Goal: Task Accomplishment & Management: Manage account settings

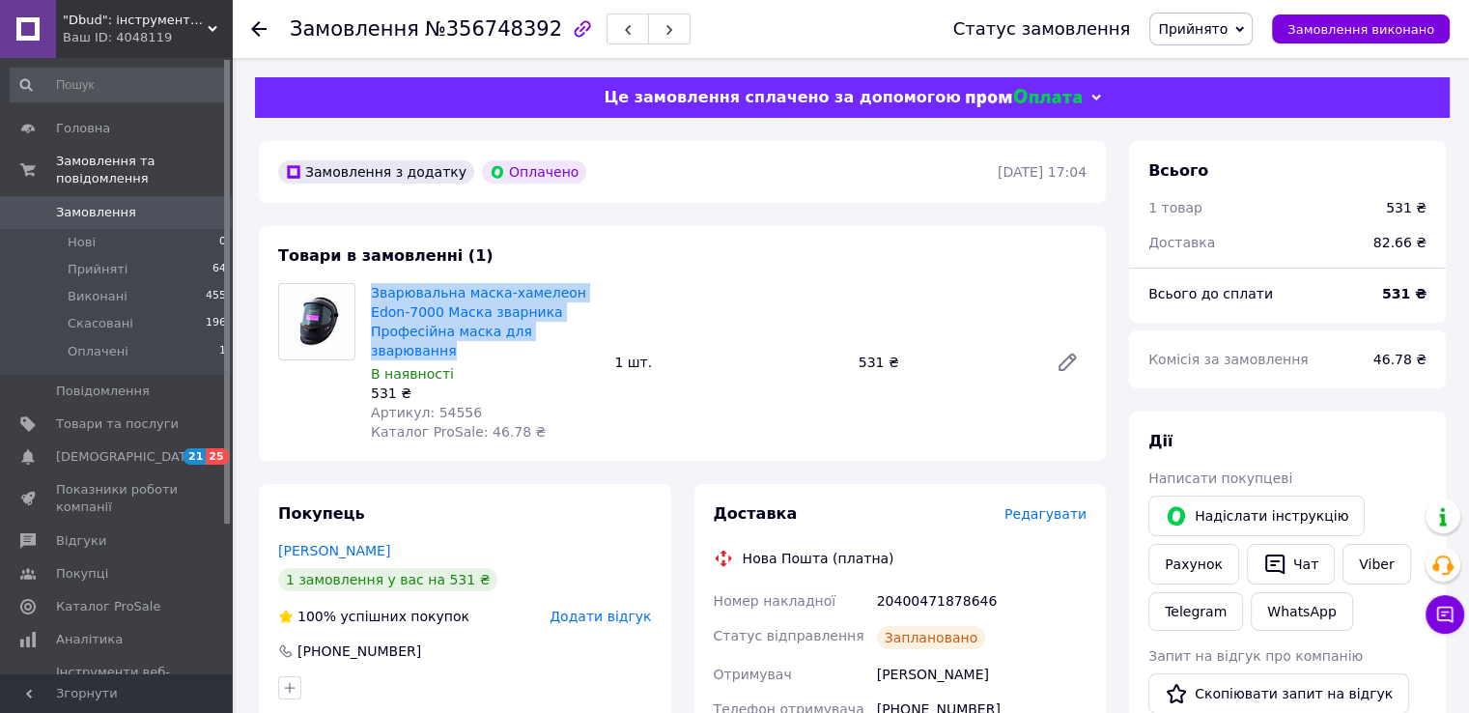
drag, startPoint x: 511, startPoint y: 334, endPoint x: 369, endPoint y: 298, distance: 146.7
click at [369, 298] on div "Зварювальна маска-хамелеон Edon-7000 Маска зварника Професійна маска для зварюв…" at bounding box center [484, 362] width 243 height 166
copy link "Зварювальна маска-хамелеон Edon-7000 Маска зварника Професійна маска для зварюв…"
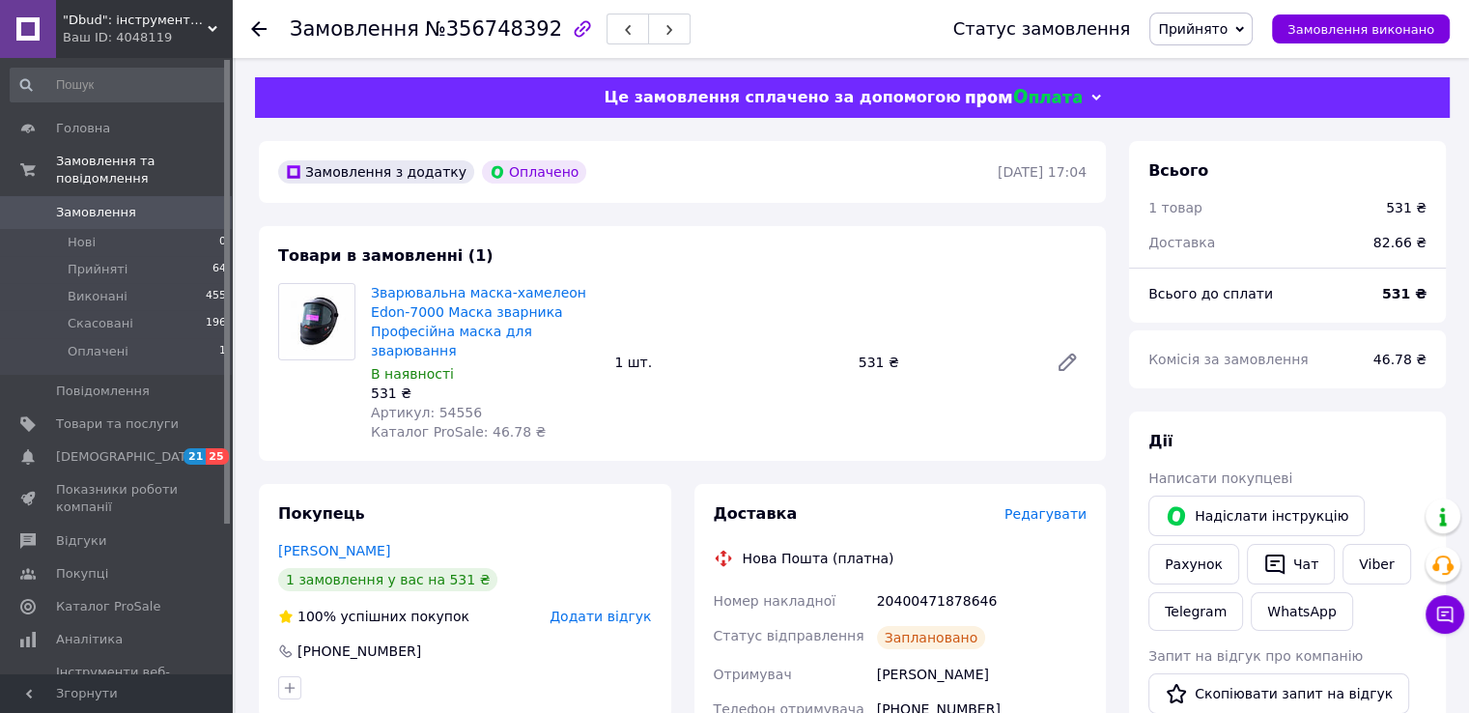
click at [255, 26] on use at bounding box center [258, 28] width 15 height 15
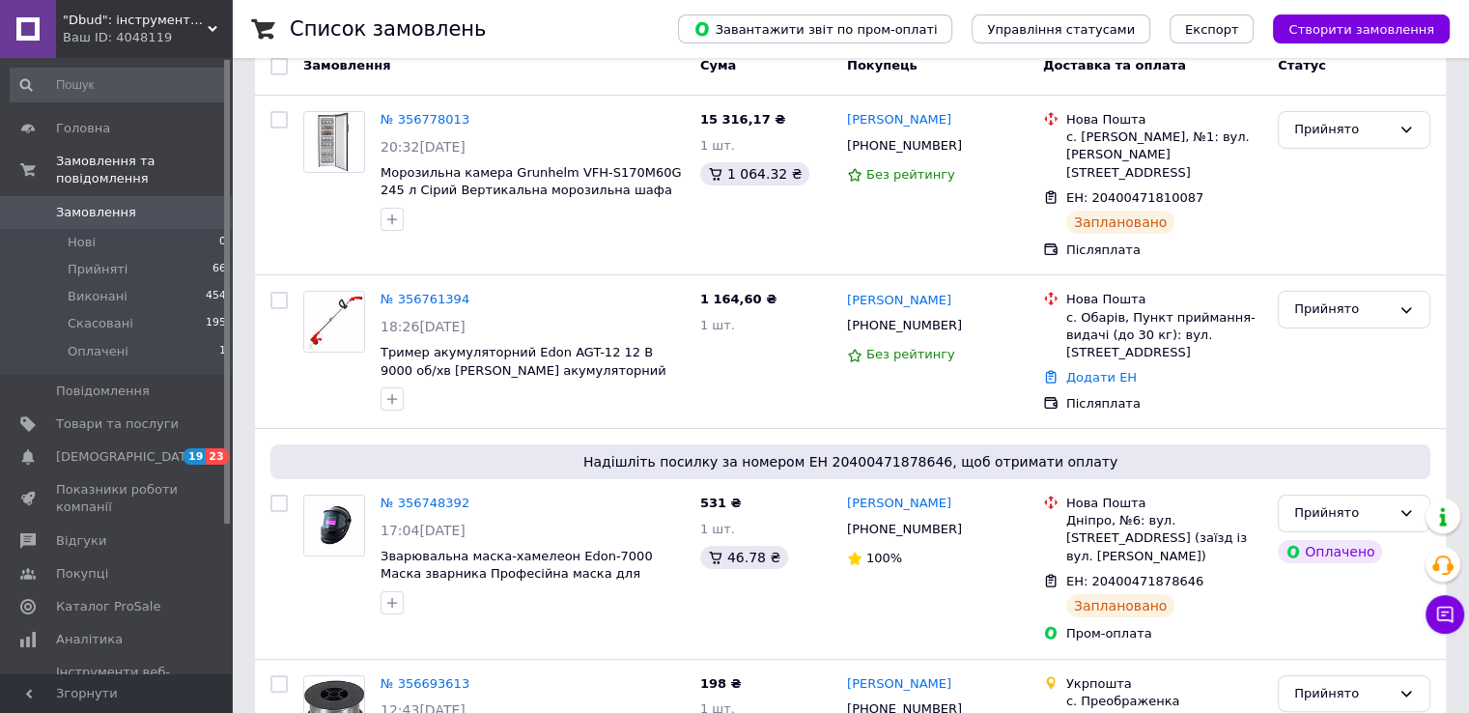
scroll to position [195, 0]
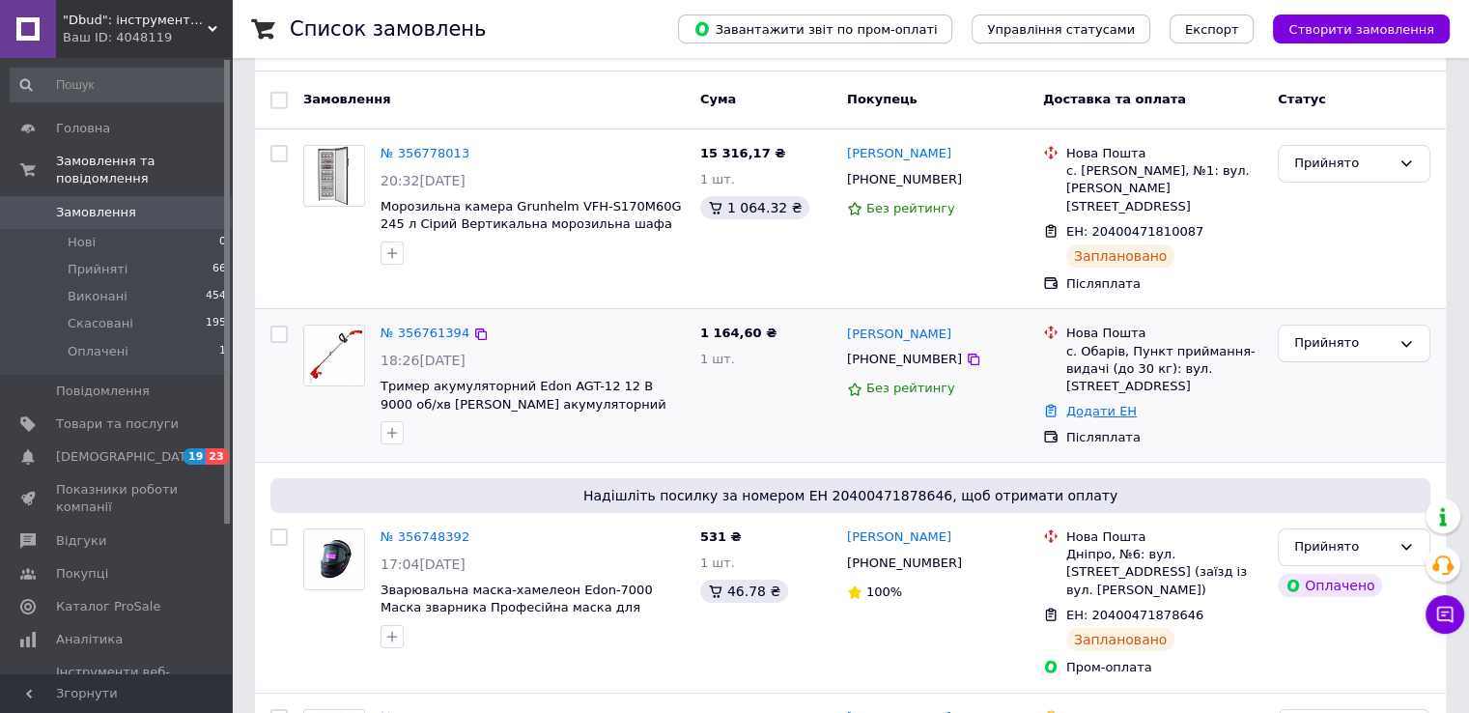
click at [1109, 404] on link "Додати ЕН" at bounding box center [1101, 411] width 71 height 14
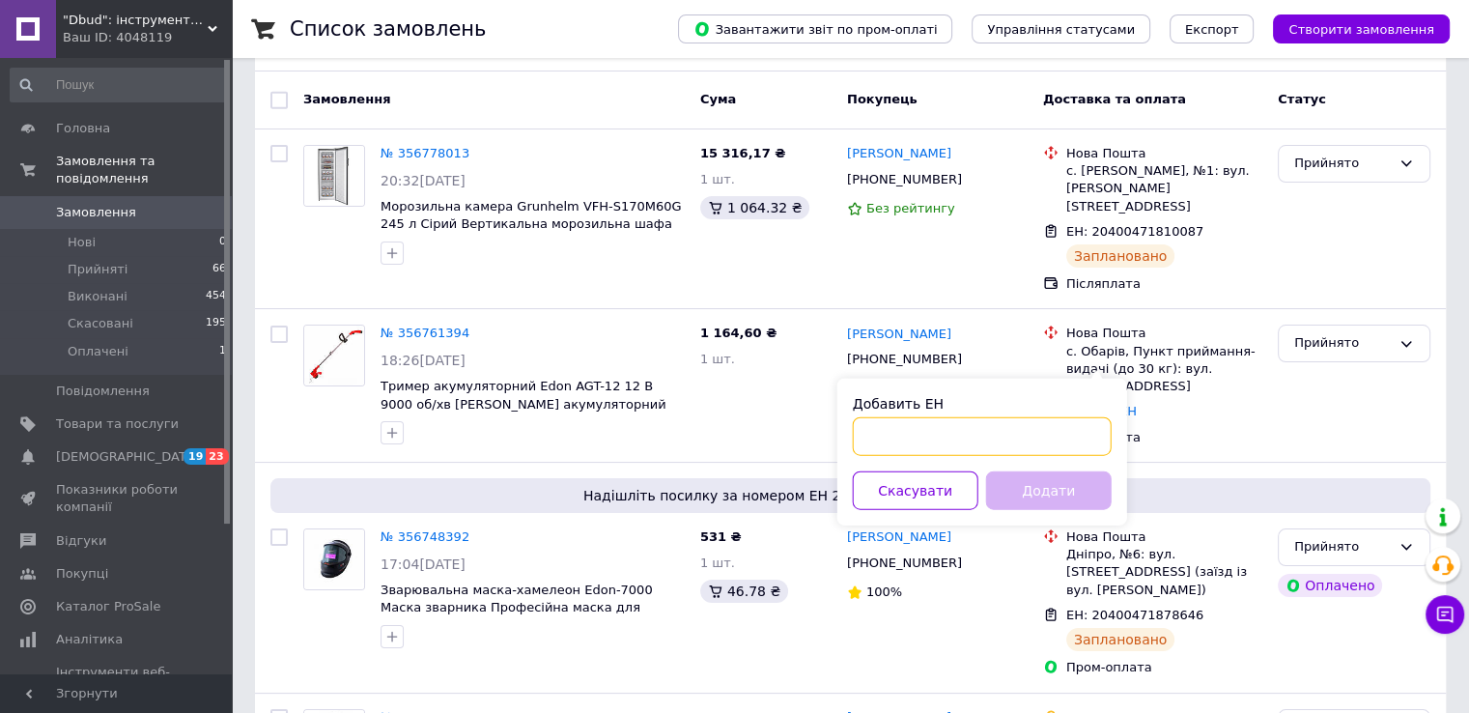
click at [893, 429] on input "Добавить ЕН" at bounding box center [982, 436] width 259 height 39
paste input "20400471911076"
type input "20400471911076"
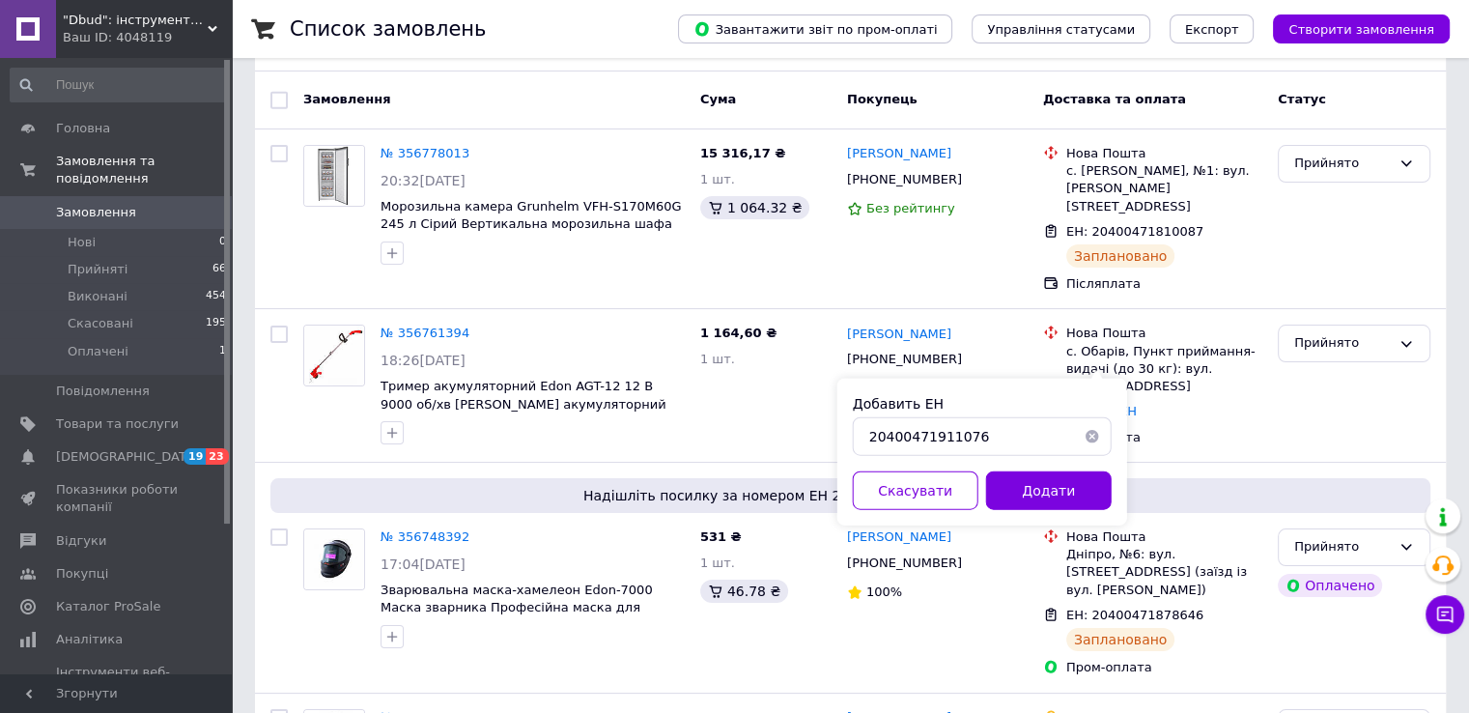
click at [1032, 478] on button "Додати" at bounding box center [1049, 490] width 126 height 39
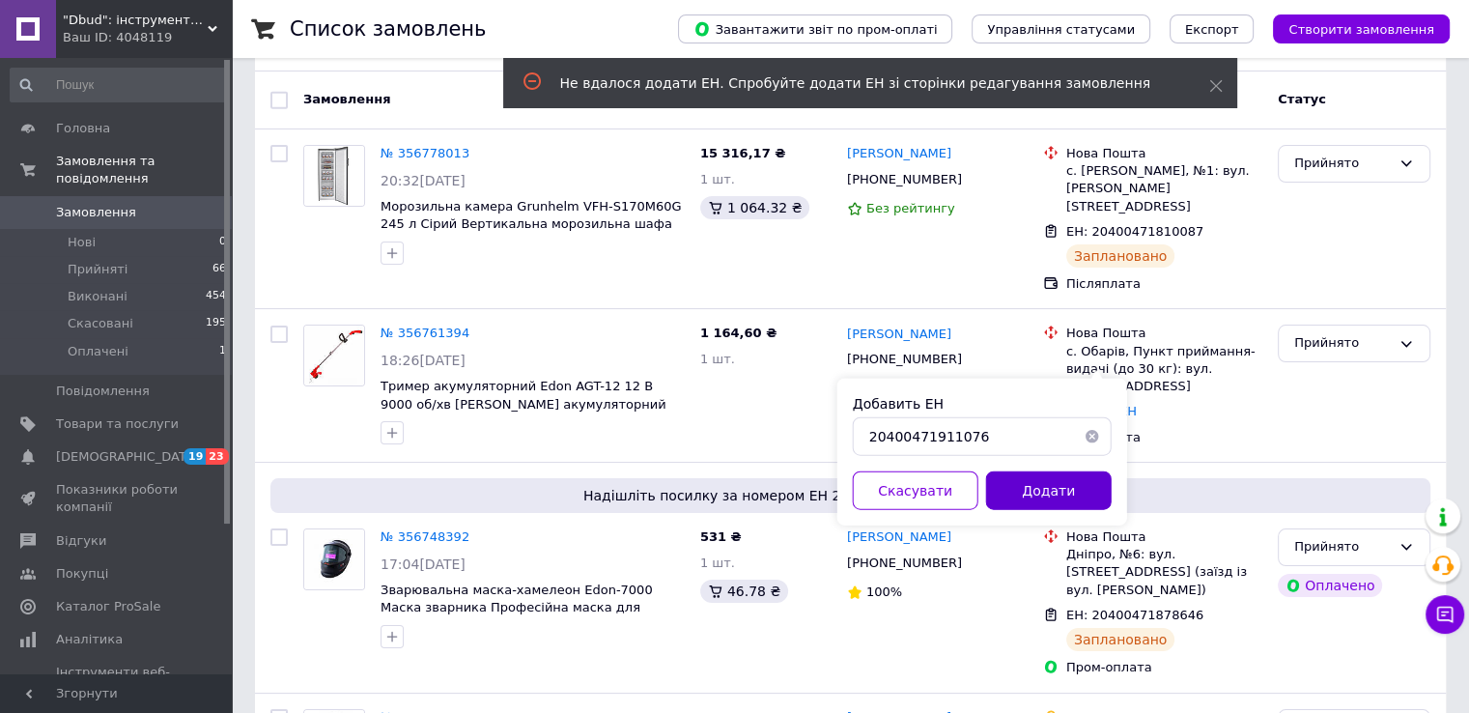
click at [1039, 479] on button "Додати" at bounding box center [1049, 490] width 126 height 39
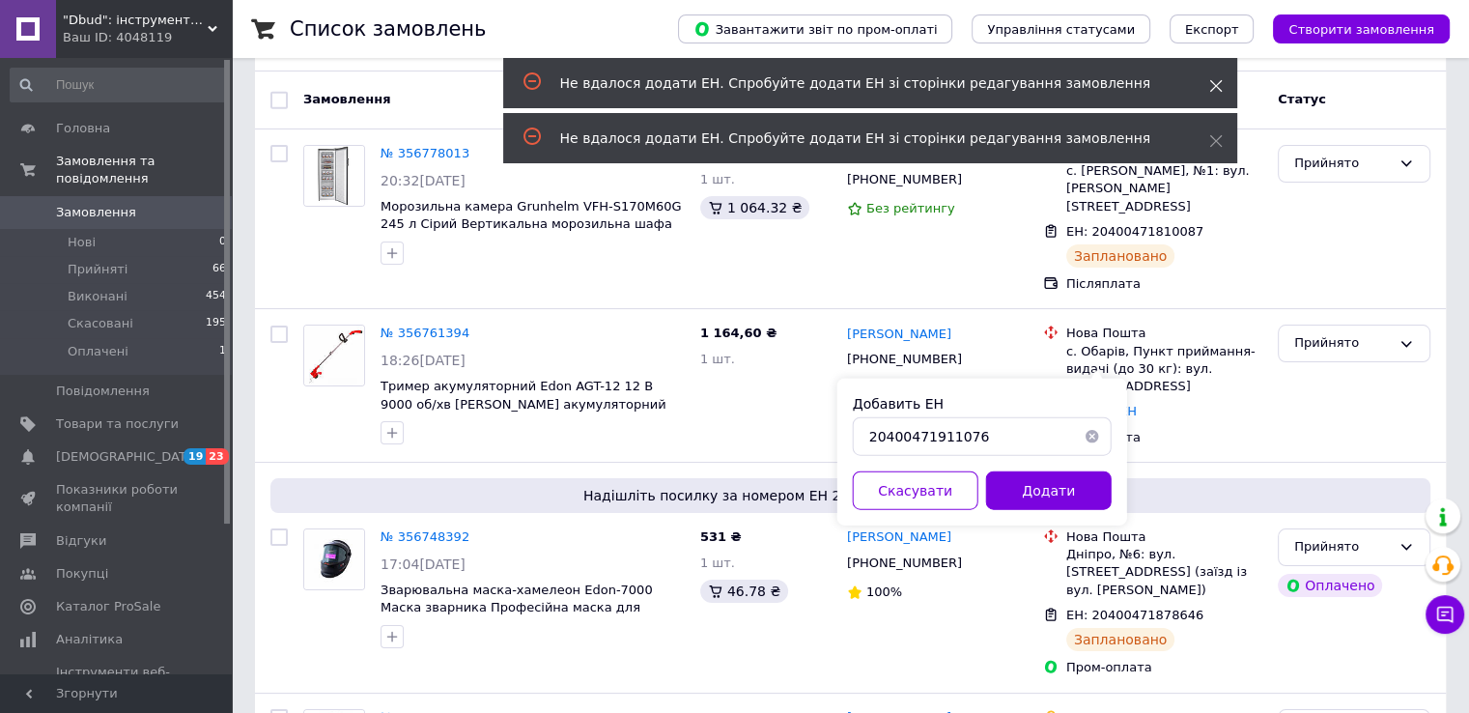
drag, startPoint x: 1212, startPoint y: 78, endPoint x: 1224, endPoint y: 122, distance: 45.0
click at [1212, 79] on icon at bounding box center [1216, 86] width 14 height 14
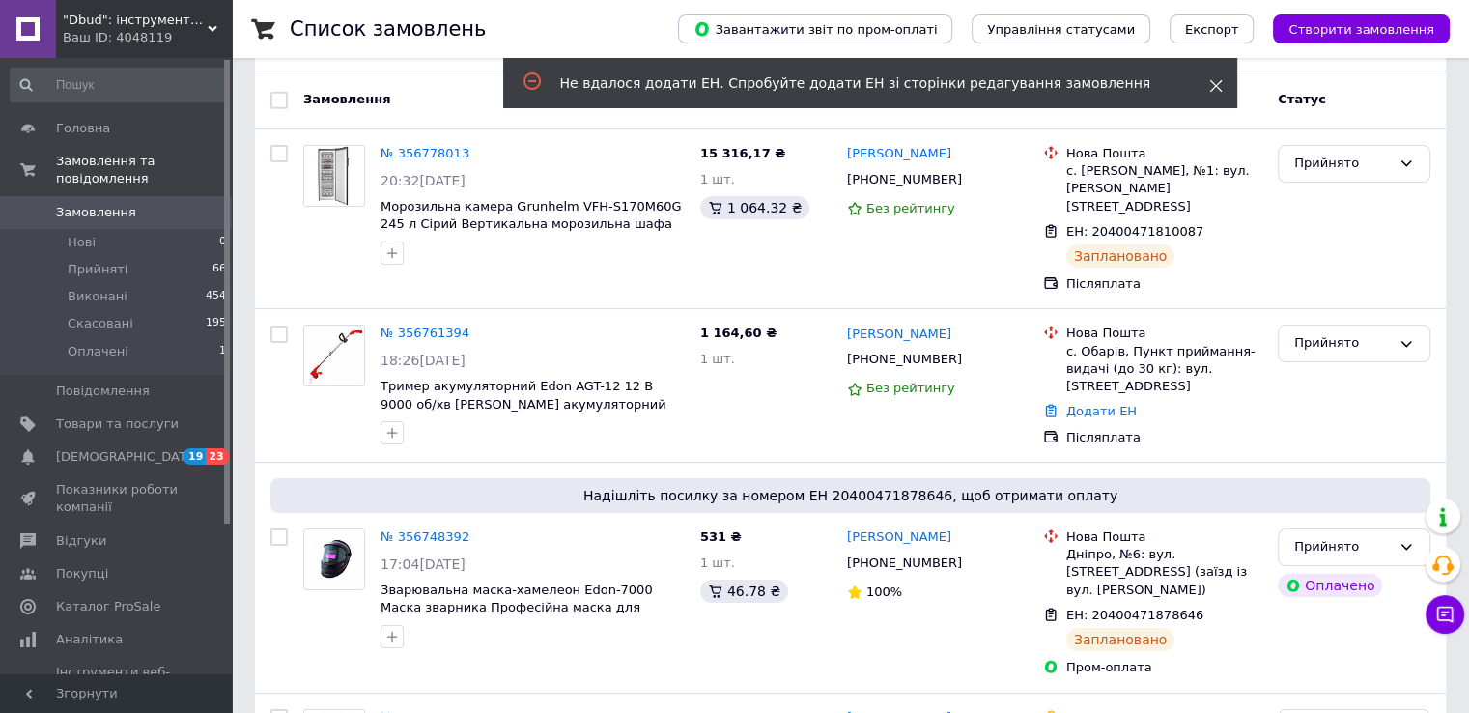
click at [1217, 82] on icon at bounding box center [1216, 86] width 14 height 14
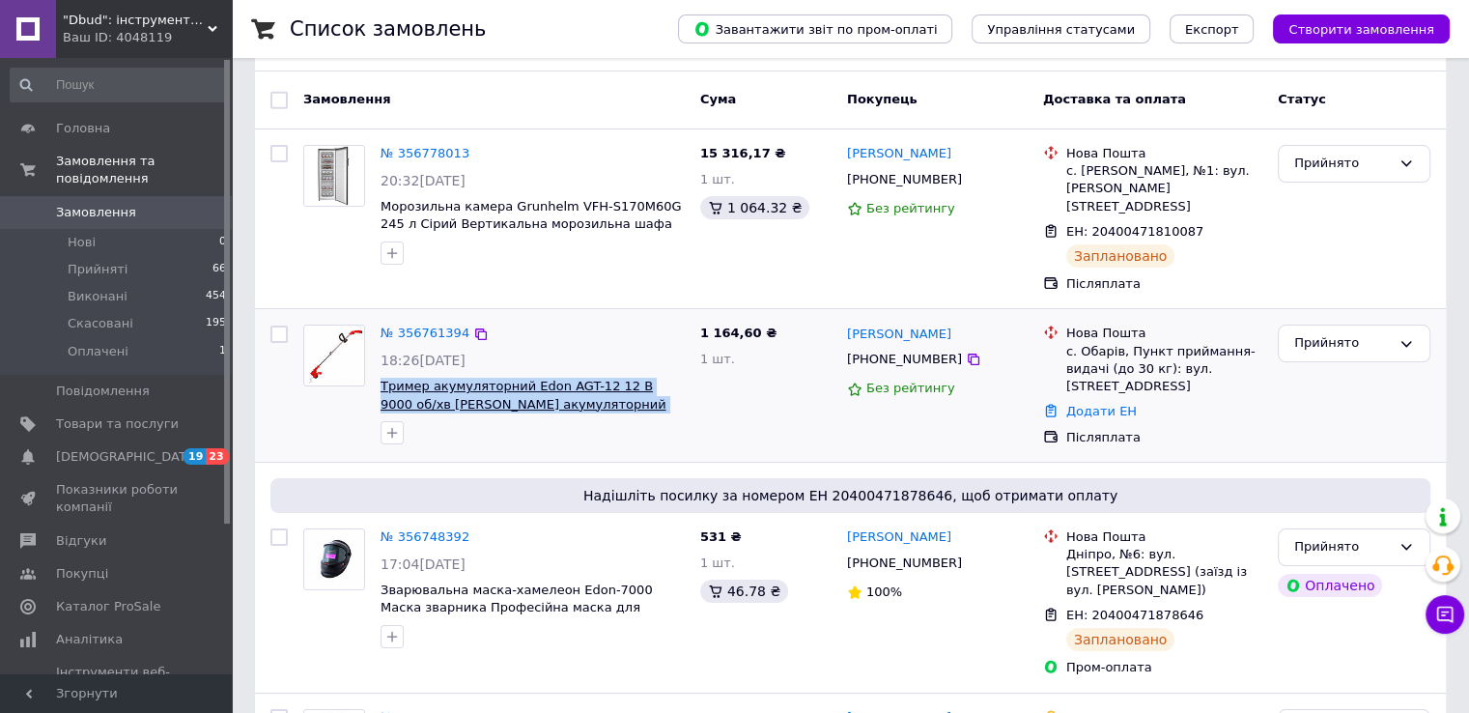
drag, startPoint x: 591, startPoint y: 372, endPoint x: 383, endPoint y: 356, distance: 208.3
click at [379, 355] on div "№ 356761394 18:26, 11.08.2025 Тример акумуляторний Edon AGT-12 12 В 9000 об/хв …" at bounding box center [533, 384] width 320 height 135
copy span "Тример акумуляторний Edon AGT-12 12 В 9000 об/хв Садовий акумуляторний тример"
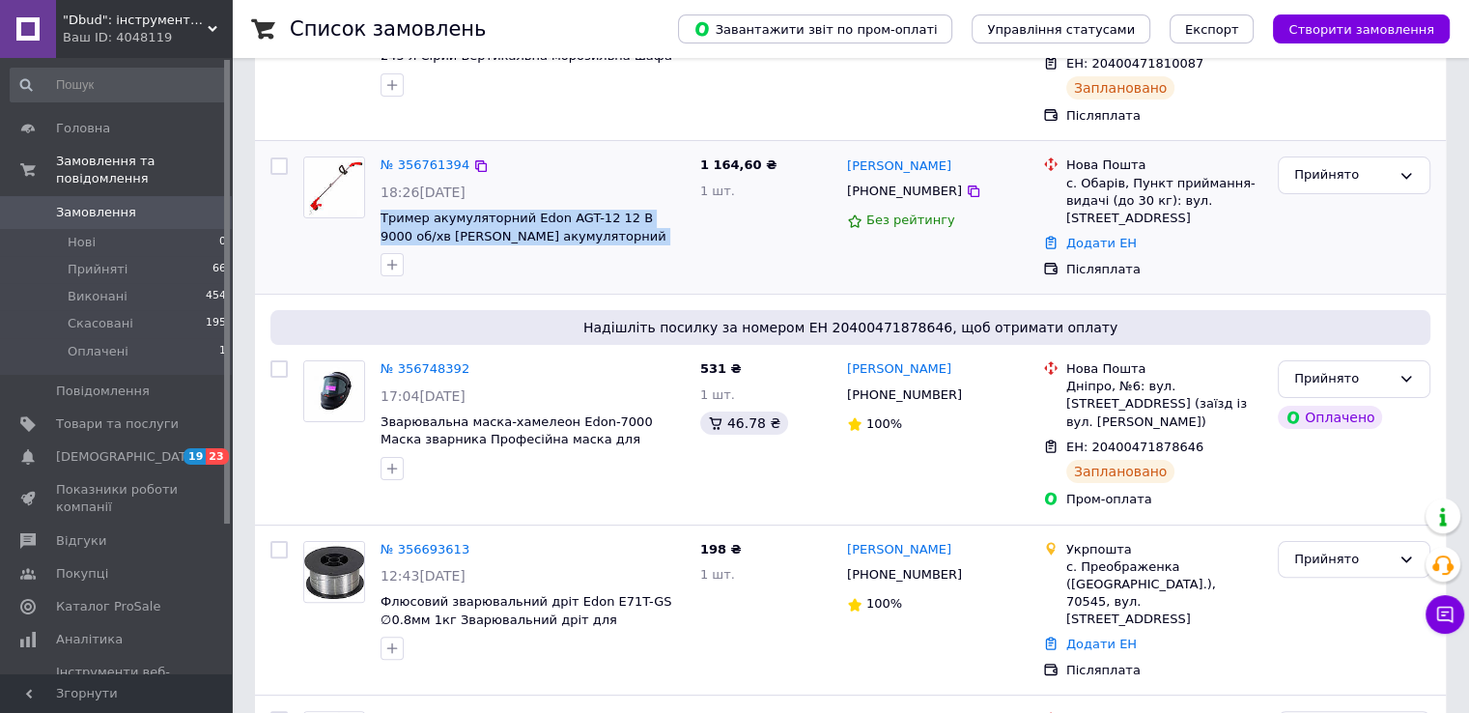
scroll to position [386, 0]
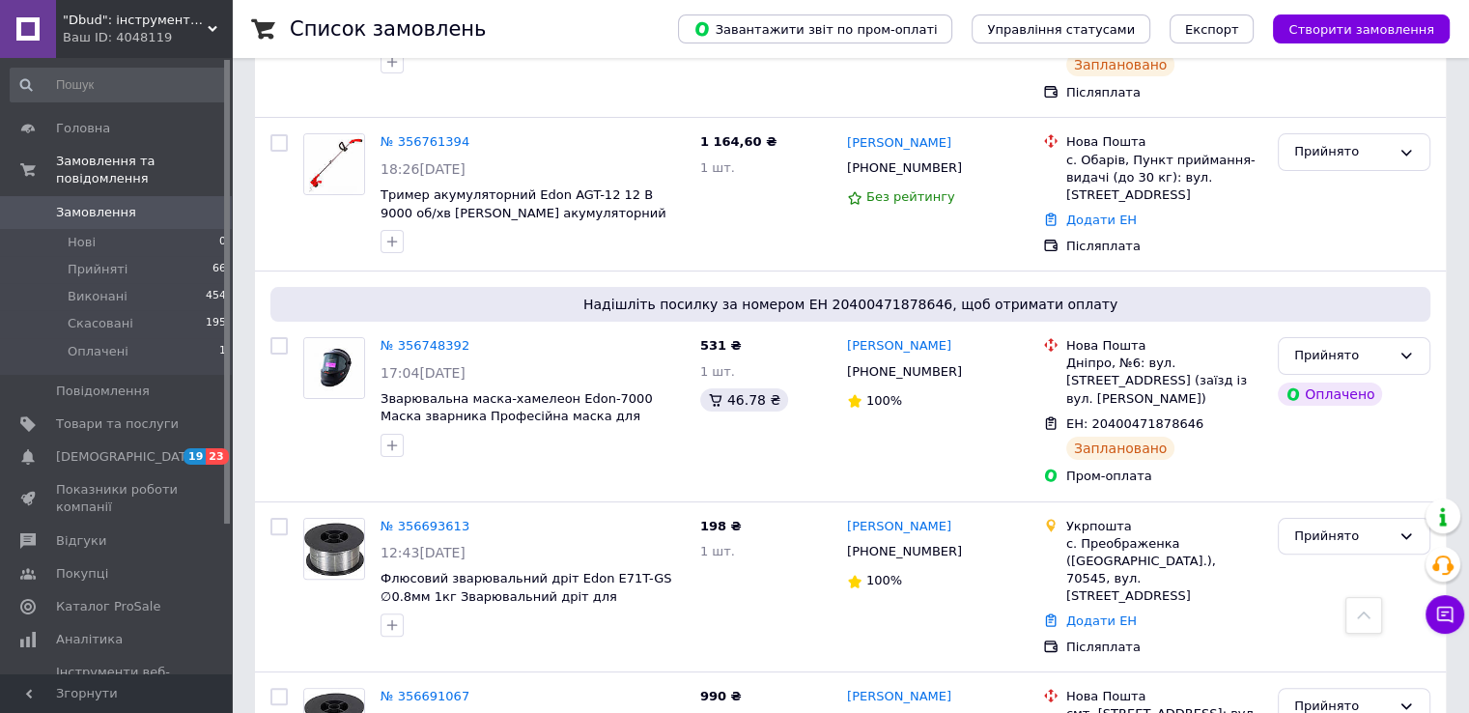
click at [639, 20] on div "Список замовлень" at bounding box center [465, 29] width 350 height 58
